Goal: Transaction & Acquisition: Purchase product/service

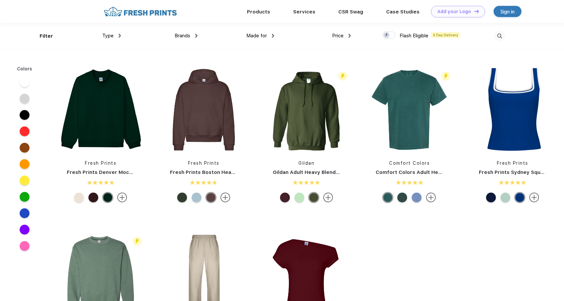
scroll to position [0, 0]
click at [267, 8] on div "Products" at bounding box center [258, 11] width 46 height 9
click at [112, 36] on span "Type" at bounding box center [107, 35] width 11 height 6
click at [120, 36] on img at bounding box center [119, 35] width 2 height 4
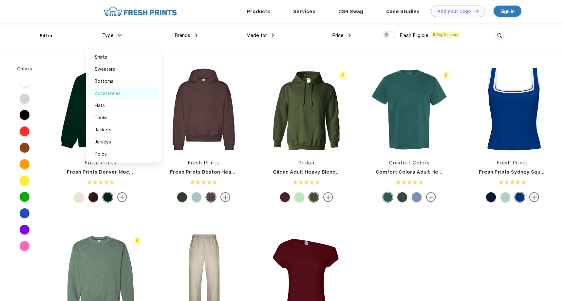
click at [100, 95] on div "Accessories" at bounding box center [108, 93] width 26 height 7
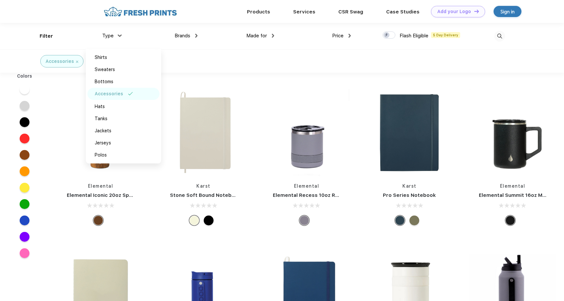
click at [261, 59] on div "Accessories" at bounding box center [282, 60] width 564 height 23
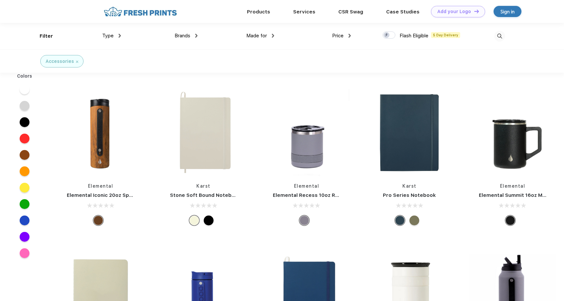
click at [499, 35] on img at bounding box center [499, 36] width 11 height 11
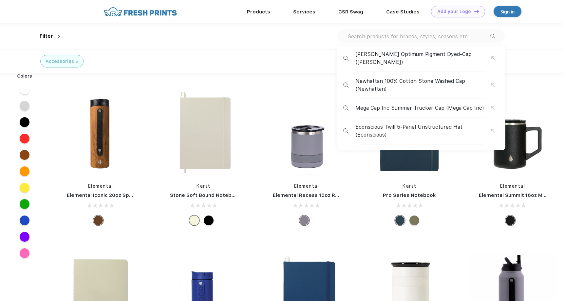
click at [370, 39] on input "text" at bounding box center [418, 36] width 143 height 7
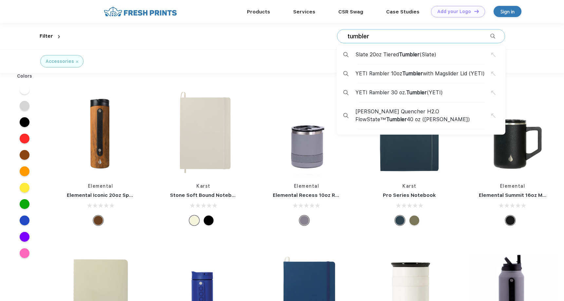
type input "tumbler"
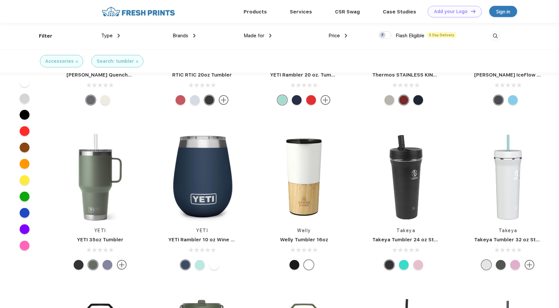
scroll to position [209, 0]
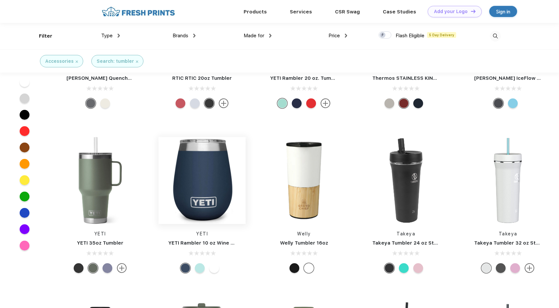
click at [213, 175] on img at bounding box center [201, 180] width 87 height 87
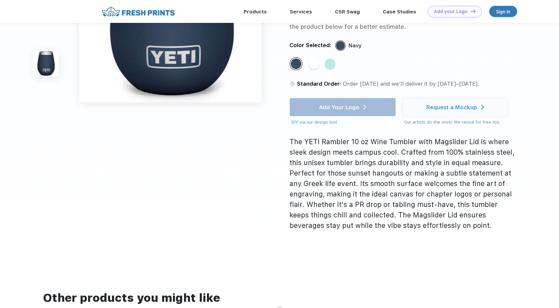
scroll to position [102, 0]
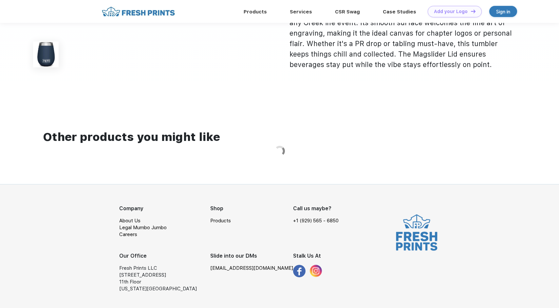
scroll to position [209, 0]
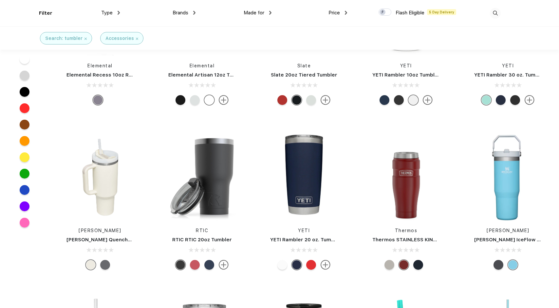
scroll to position [72, 0]
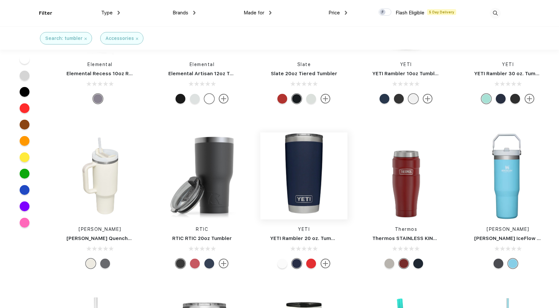
click at [308, 182] on img at bounding box center [303, 176] width 87 height 87
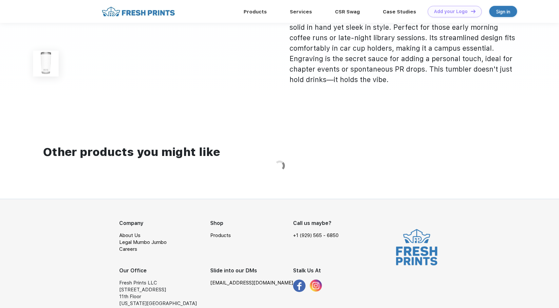
scroll to position [243, 0]
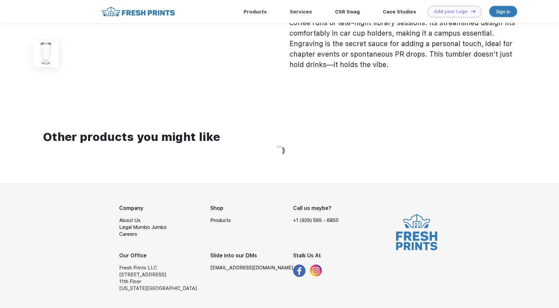
scroll to position [72, 0]
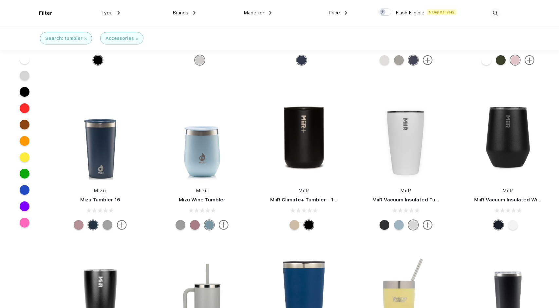
scroll to position [936, 0]
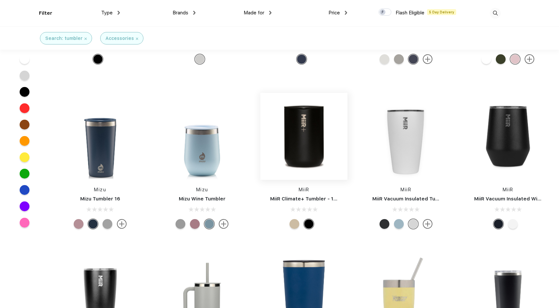
click at [307, 153] on img at bounding box center [303, 136] width 87 height 87
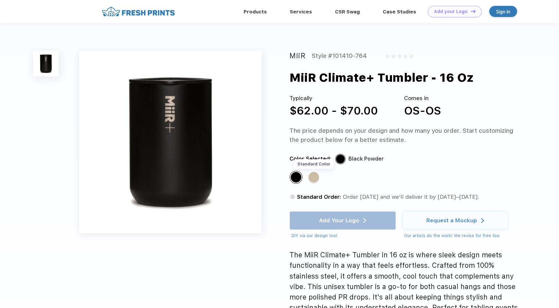
click at [313, 173] on div "Standard Color" at bounding box center [313, 177] width 10 height 10
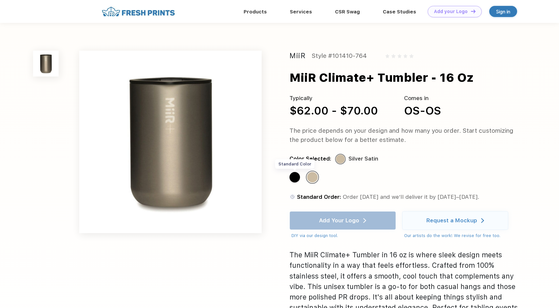
click at [297, 180] on div "Standard Color" at bounding box center [294, 177] width 10 height 10
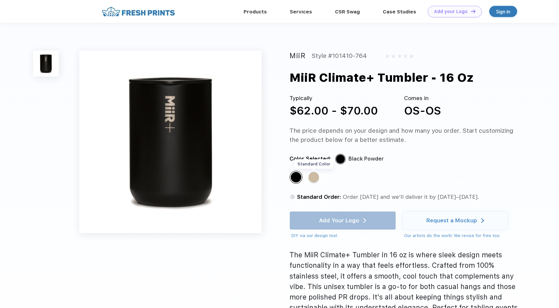
click at [317, 177] on div "Standard Color" at bounding box center [313, 177] width 10 height 10
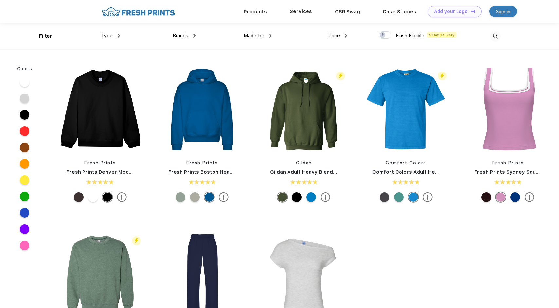
scroll to position [0, 0]
click at [247, 8] on div "Products" at bounding box center [255, 11] width 46 height 9
click at [253, 10] on link "Products" at bounding box center [255, 11] width 23 height 6
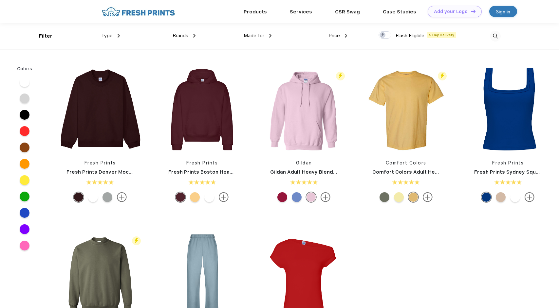
click at [45, 35] on div "Type Shirts Sweaters Bottoms Accessories Hats Tanks Jackets Jerseys Polos" at bounding box center [82, 36] width 76 height 27
click at [114, 40] on div "Type Shirts Sweaters Bottoms Accessories Hats Tanks Jackets Jerseys Polos" at bounding box center [82, 36] width 76 height 27
click at [114, 33] on div "Type" at bounding box center [110, 36] width 19 height 8
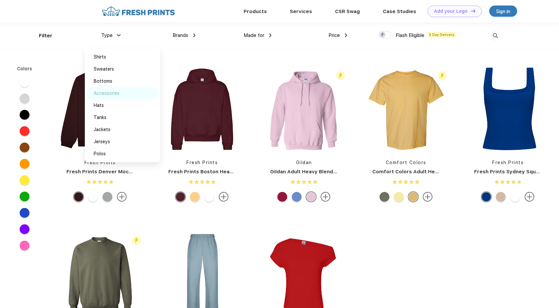
click at [105, 93] on div "Accessories" at bounding box center [107, 93] width 26 height 7
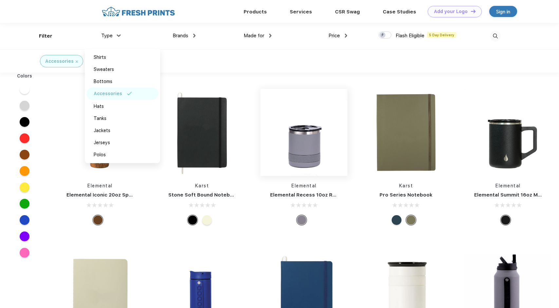
click at [300, 131] on img at bounding box center [303, 132] width 87 height 87
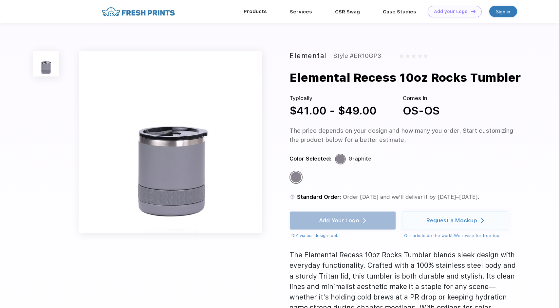
click at [260, 7] on div "Products" at bounding box center [255, 11] width 46 height 9
click at [255, 11] on link "Products" at bounding box center [255, 12] width 23 height 6
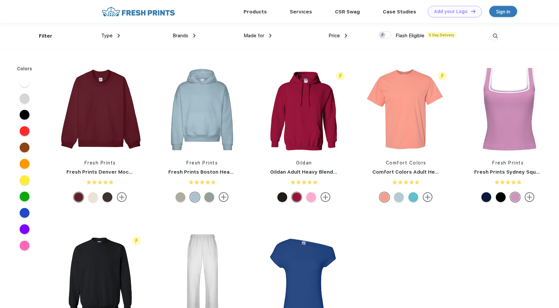
scroll to position [0, 0]
click at [494, 39] on img at bounding box center [495, 35] width 11 height 11
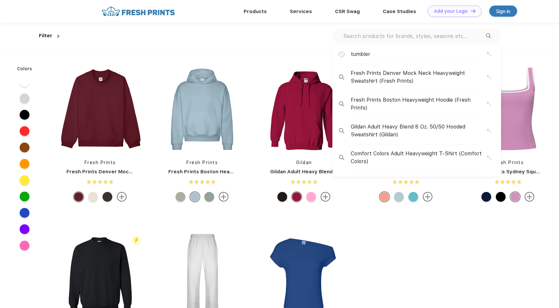
click at [371, 52] on div "tumbler" at bounding box center [419, 54] width 136 height 8
